Goal: Transaction & Acquisition: Subscribe to service/newsletter

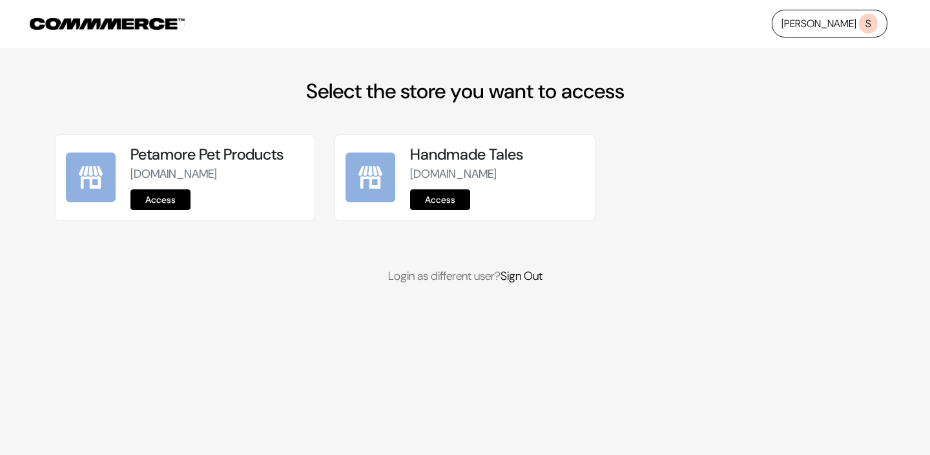
click at [164, 199] on link "Access" at bounding box center [160, 199] width 60 height 21
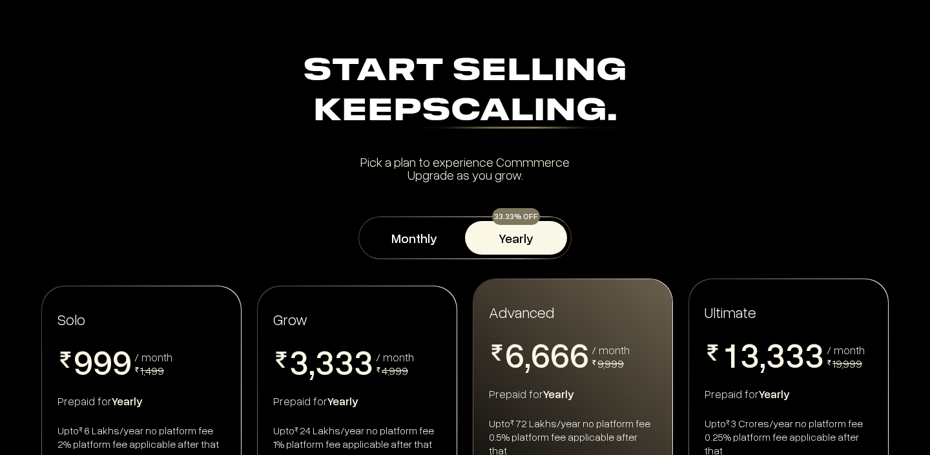
click at [520, 244] on button "Yearly" at bounding box center [516, 238] width 102 height 34
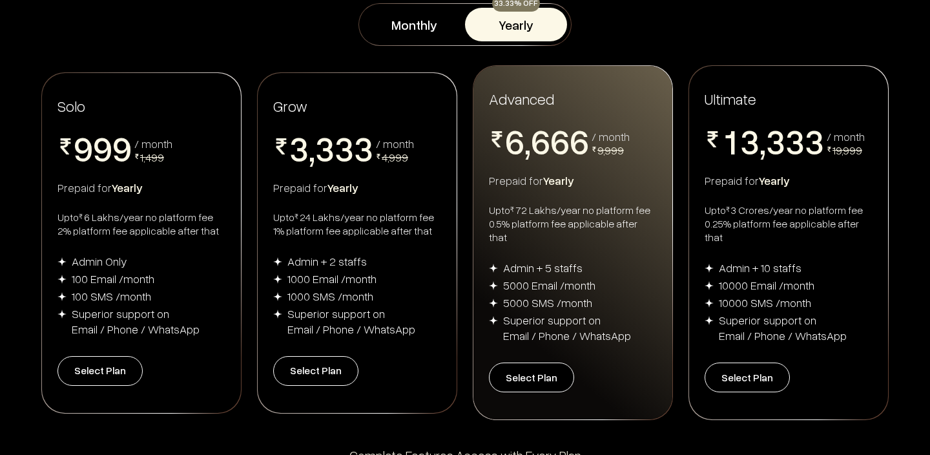
scroll to position [216, 0]
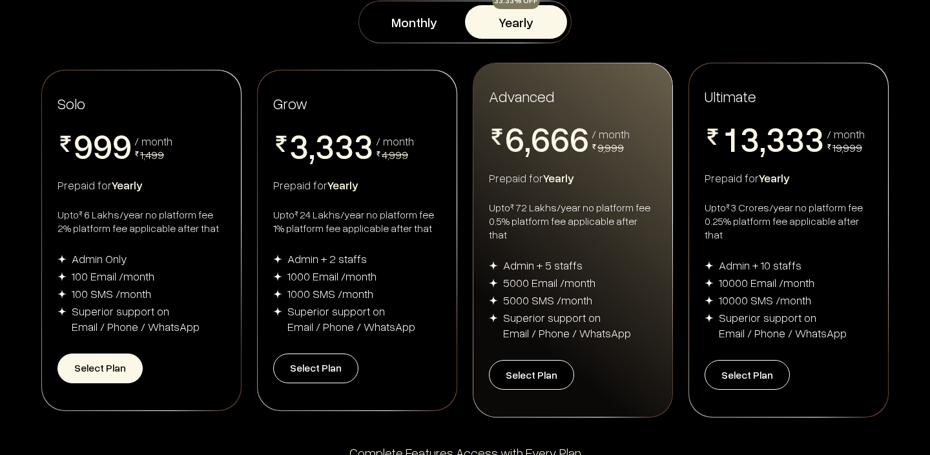
click at [83, 367] on button "Select Plan" at bounding box center [99, 368] width 85 height 30
click at [99, 369] on button "Select Plan" at bounding box center [99, 368] width 85 height 30
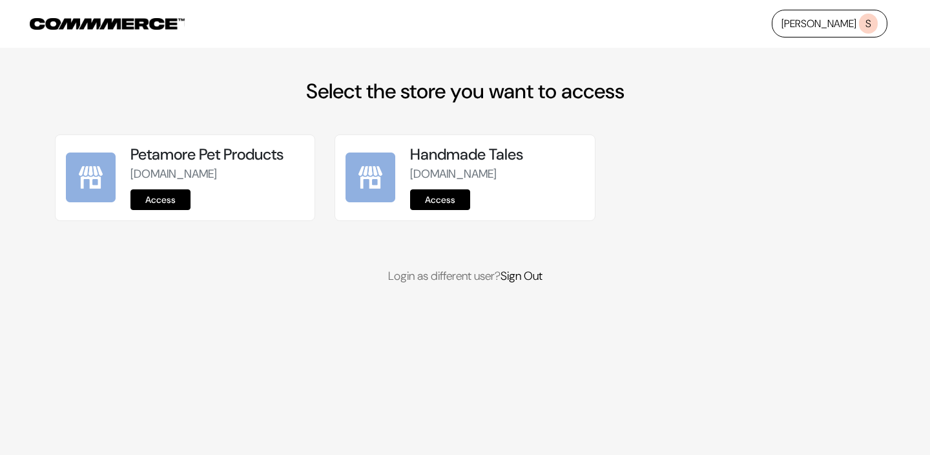
click at [159, 200] on link "Access" at bounding box center [160, 199] width 60 height 21
